Goal: Register for event/course

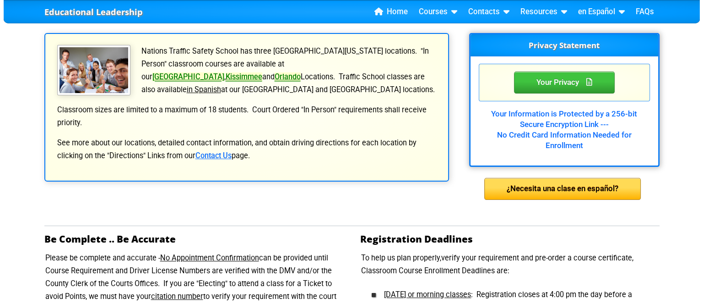
scroll to position [183, 0]
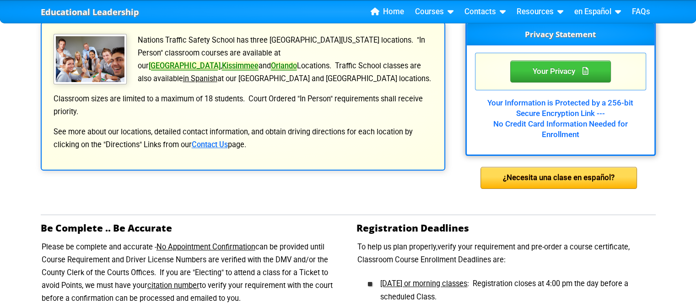
click at [221, 61] on link "[GEOGRAPHIC_DATA]" at bounding box center [185, 65] width 72 height 9
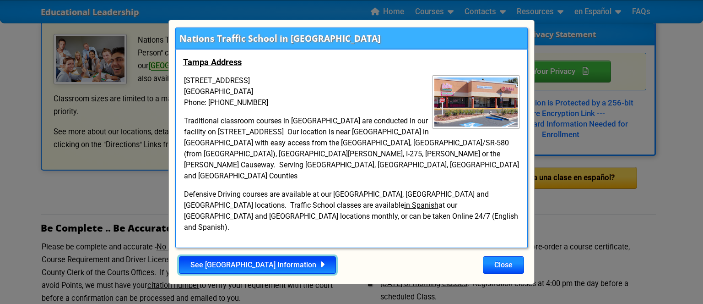
click at [259, 256] on link "See [GEOGRAPHIC_DATA] Information" at bounding box center [257, 264] width 157 height 17
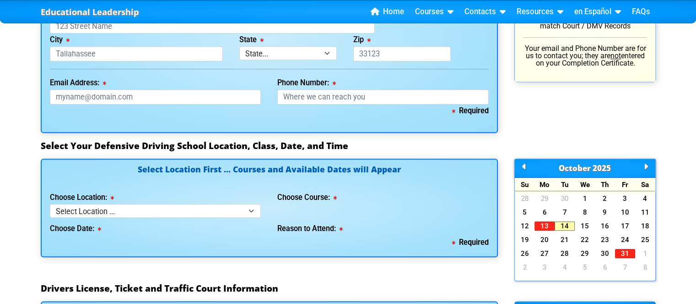
scroll to position [733, 0]
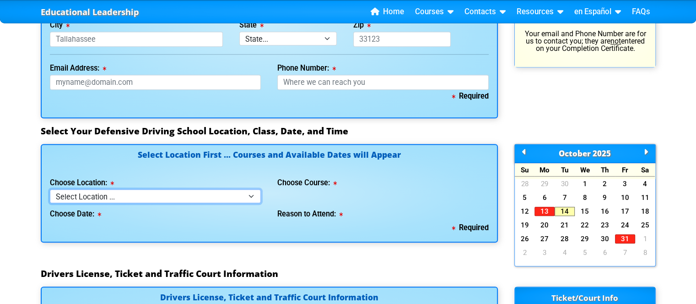
click at [250, 199] on select "Select Location ... Tampa Orlando Kissimmee [GEOGRAPHIC_DATA] - en español [GEO…" at bounding box center [156, 195] width 212 height 13
select select "2"
click at [50, 193] on select "Select Location ... Tampa Orlando Kissimmee [GEOGRAPHIC_DATA] - en español [GEO…" at bounding box center [156, 195] width 212 height 13
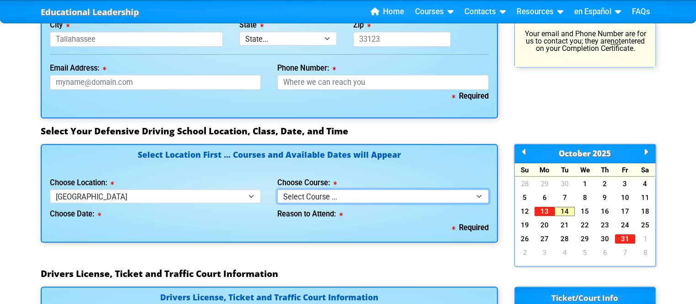
click at [311, 202] on select "Select Course ... 4 Hour BDI Class (Basic Course & TCAC) 4 Hour Under 25 Class …" at bounding box center [383, 195] width 212 height 13
select select "5"
click at [277, 193] on select "Select Course ... 4 Hour BDI Class (Basic Course & TCAC) 4 Hour Under 25 Class …" at bounding box center [383, 195] width 212 height 13
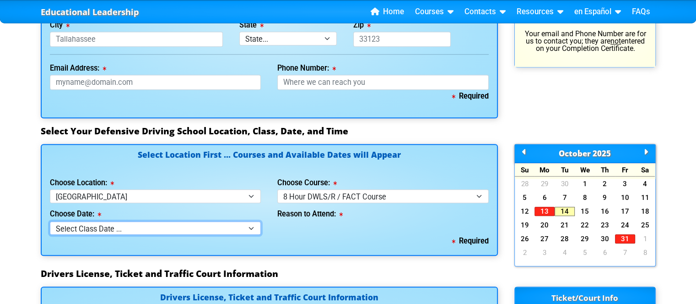
click at [252, 228] on select "Select Class Date ... [DATE] -- ([DATE] from 8:30am-5:30pm) [DATE] -- ([DATE] f…" at bounding box center [156, 227] width 212 height 13
select select "[DATE], 6"
click at [50, 224] on select "Select Class Date ... [DATE] -- ([DATE] from 8:30am-5:30pm) [DATE] -- ([DATE] f…" at bounding box center [156, 227] width 212 height 13
select select
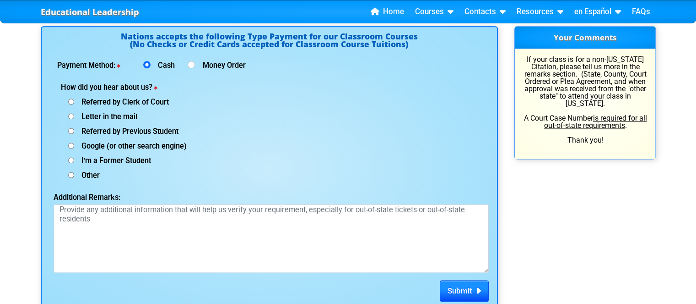
scroll to position [1236, 0]
